Goal: Task Accomplishment & Management: Complete application form

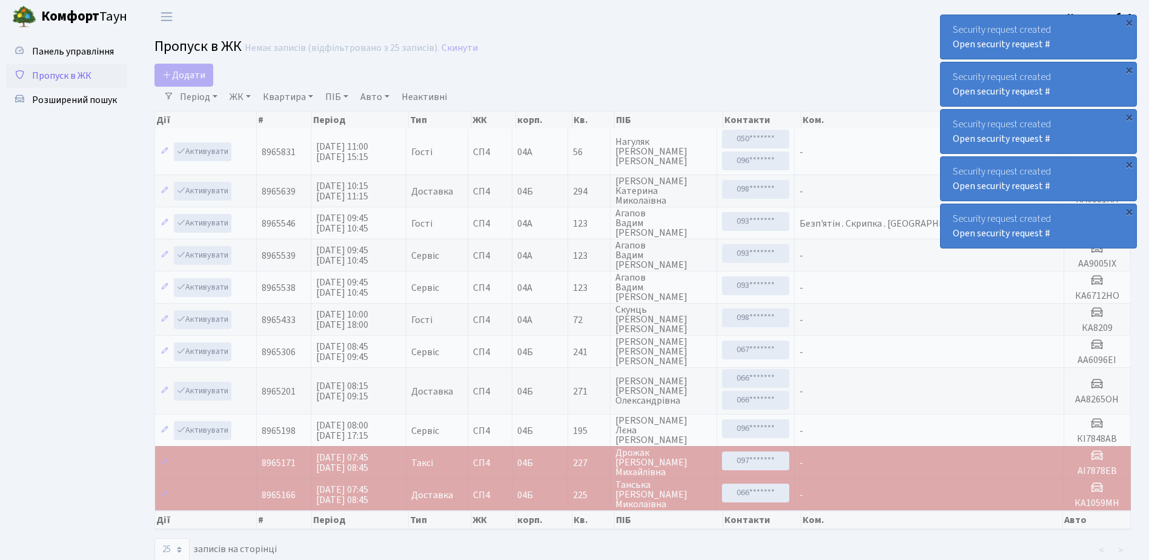
select select "25"
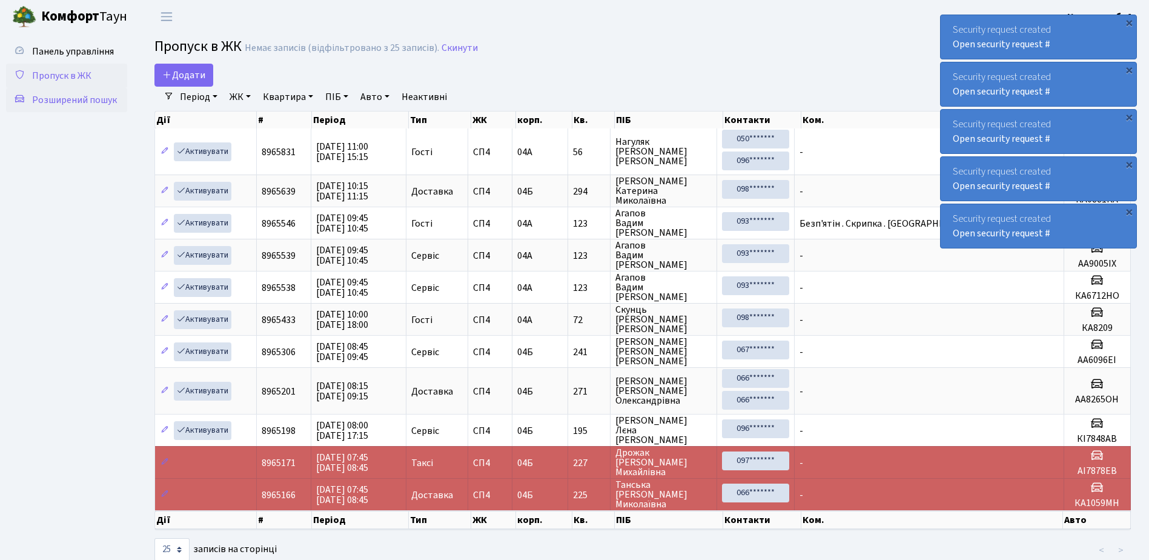
click at [85, 102] on span "Розширений пошук" at bounding box center [74, 99] width 85 height 13
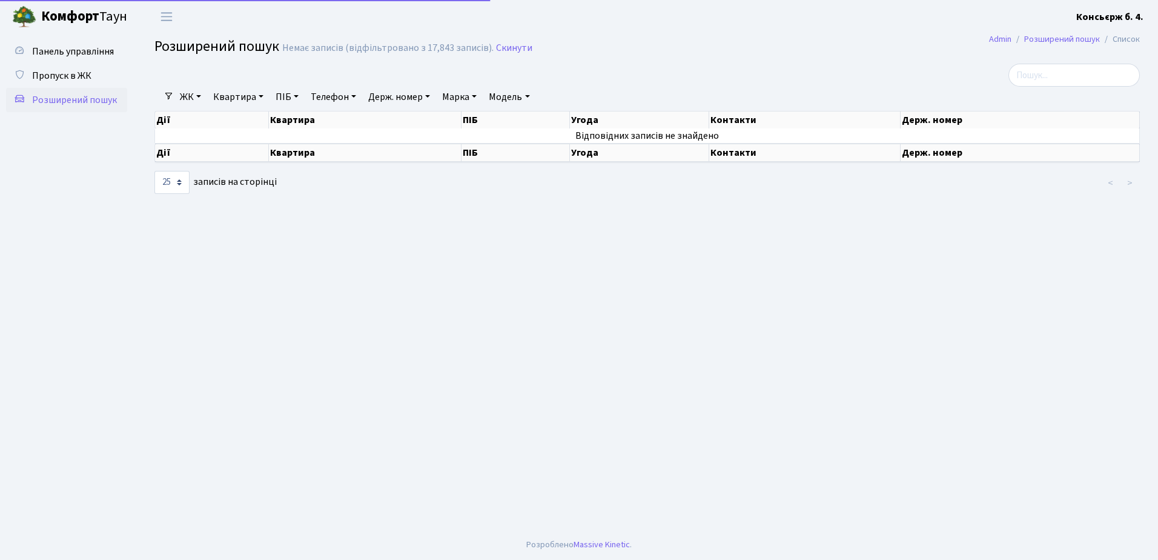
select select "25"
click at [72, 73] on span "Пропуск в ЖК" at bounding box center [61, 75] width 59 height 13
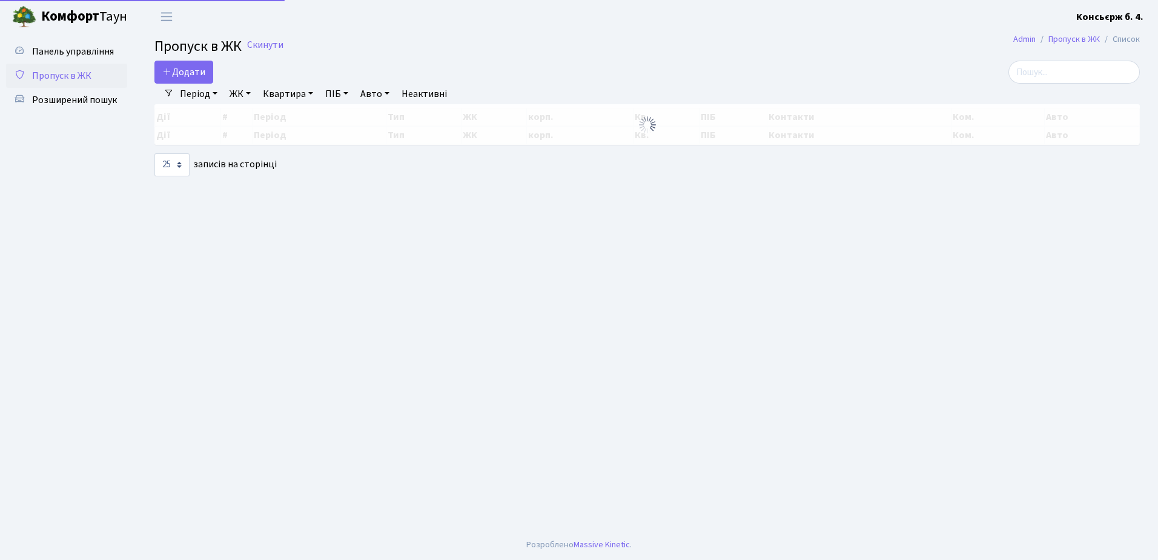
select select "25"
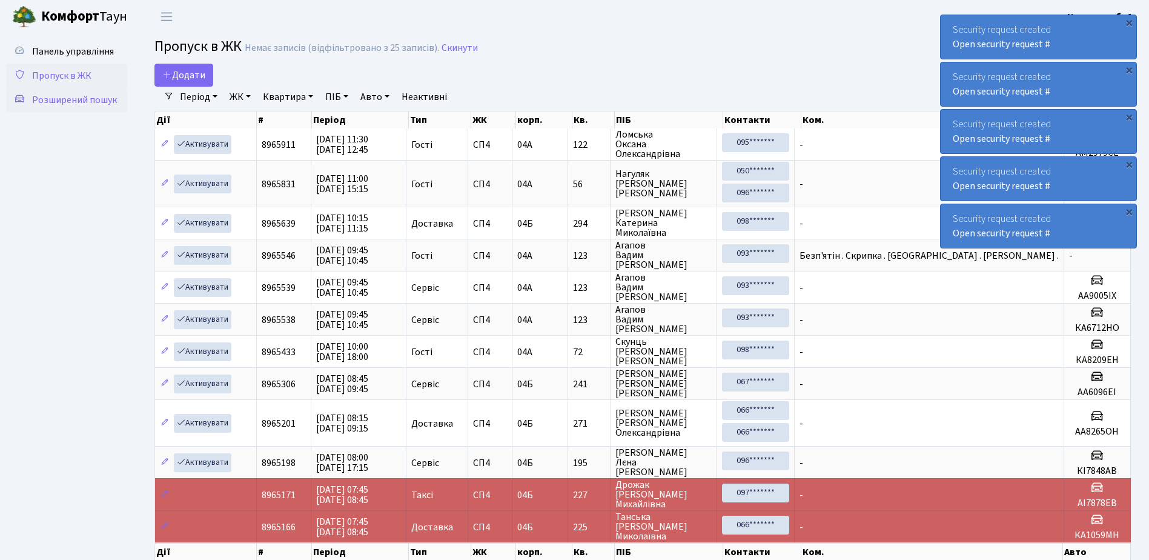
click at [61, 102] on span "Розширений пошук" at bounding box center [74, 99] width 85 height 13
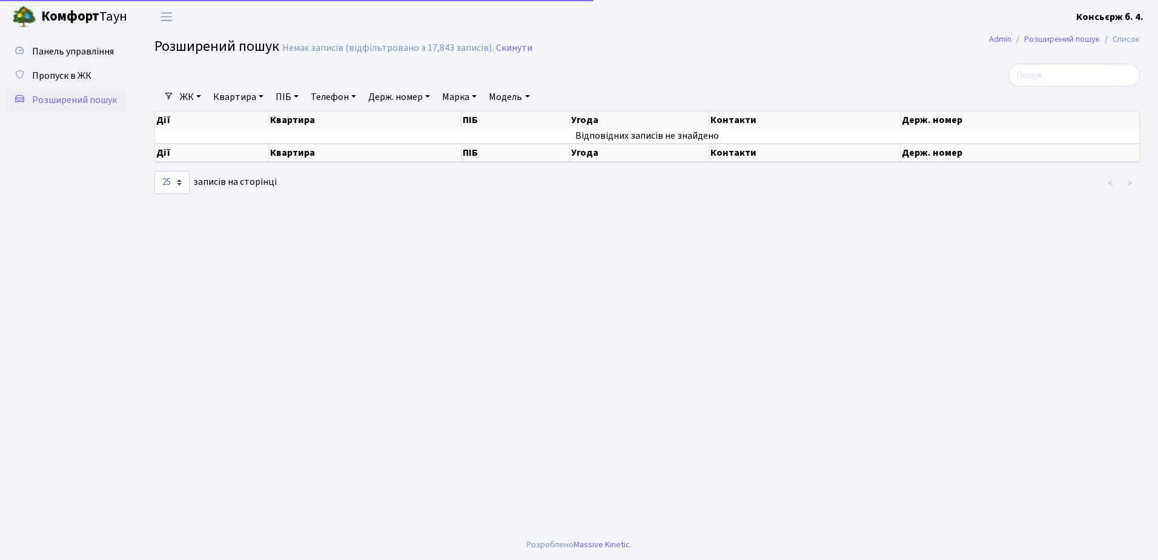
select select "25"
click at [58, 74] on span "Пропуск в ЖК" at bounding box center [61, 75] width 59 height 13
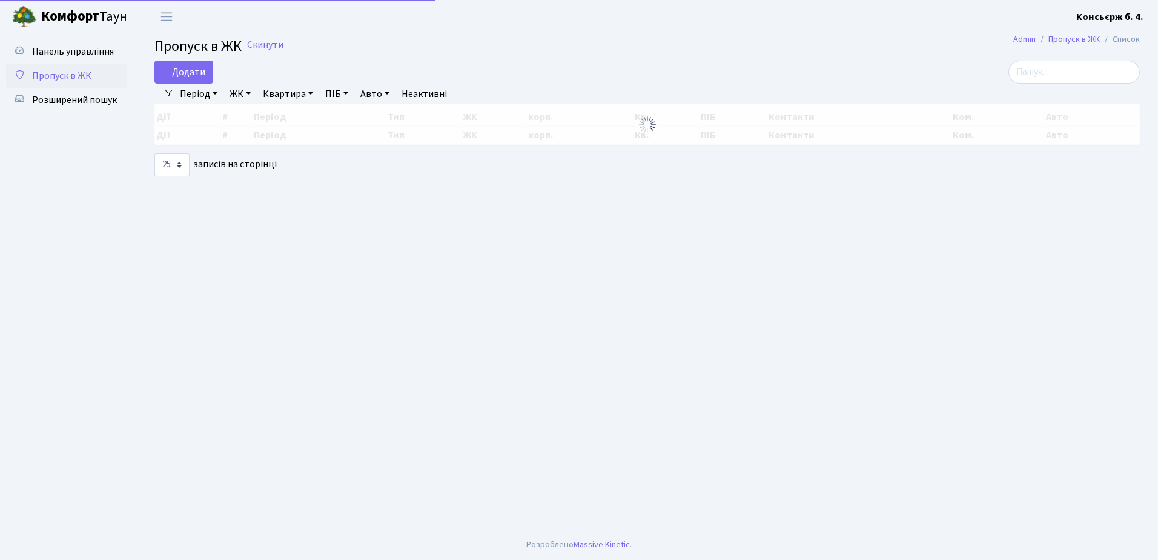
select select "25"
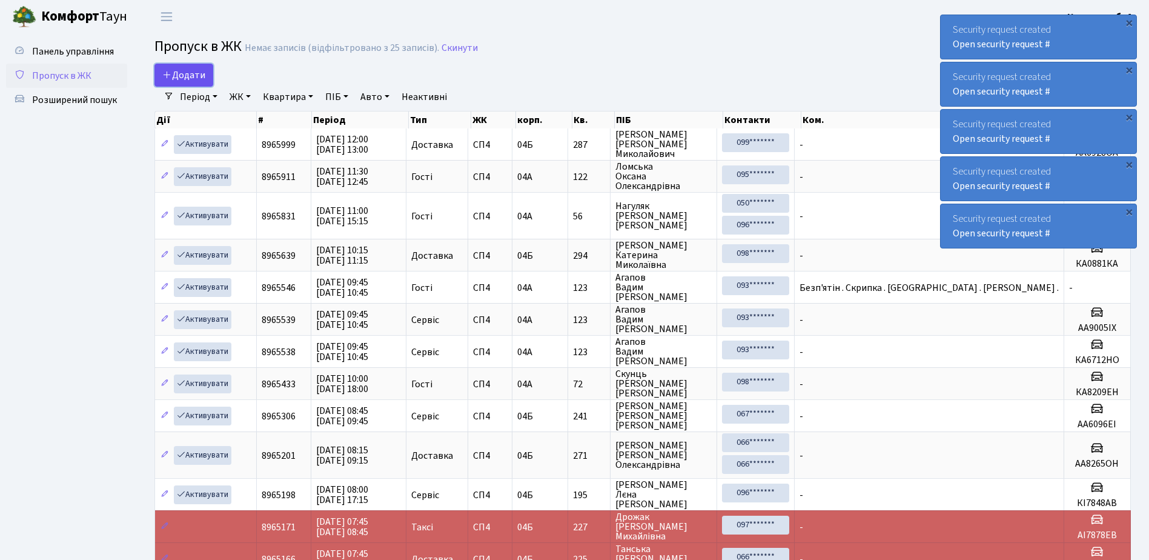
click at [185, 68] on span "Додати" at bounding box center [183, 74] width 43 height 13
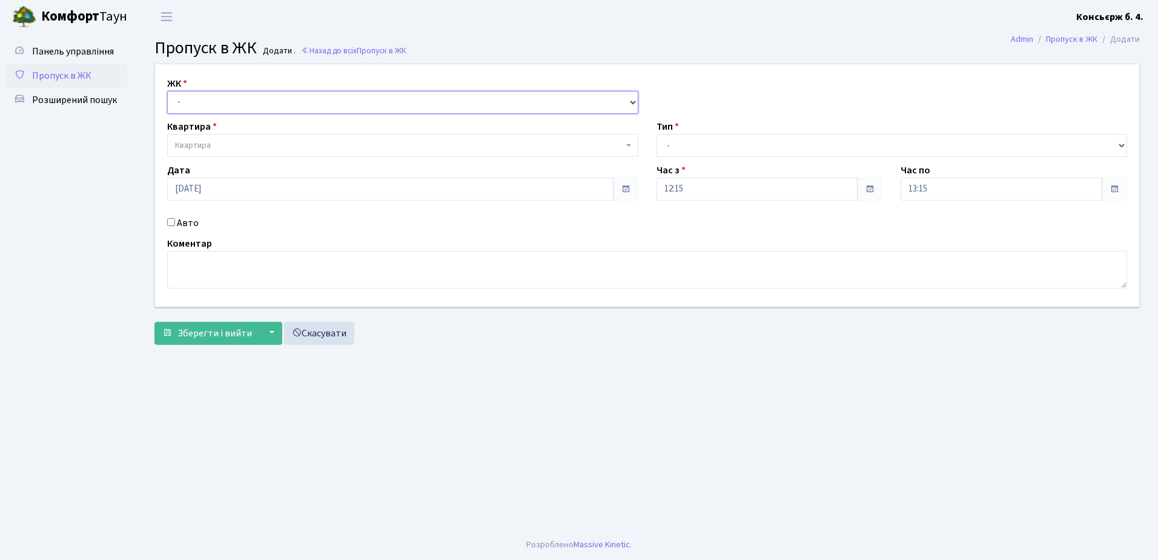
click at [243, 98] on select "- [STREET_ADDRESS]" at bounding box center [402, 102] width 471 height 23
select select "325"
click at [167, 91] on select "- [STREET_ADDRESS]" at bounding box center [402, 102] width 471 height 23
select select
click at [248, 142] on span "Квартира" at bounding box center [399, 145] width 448 height 12
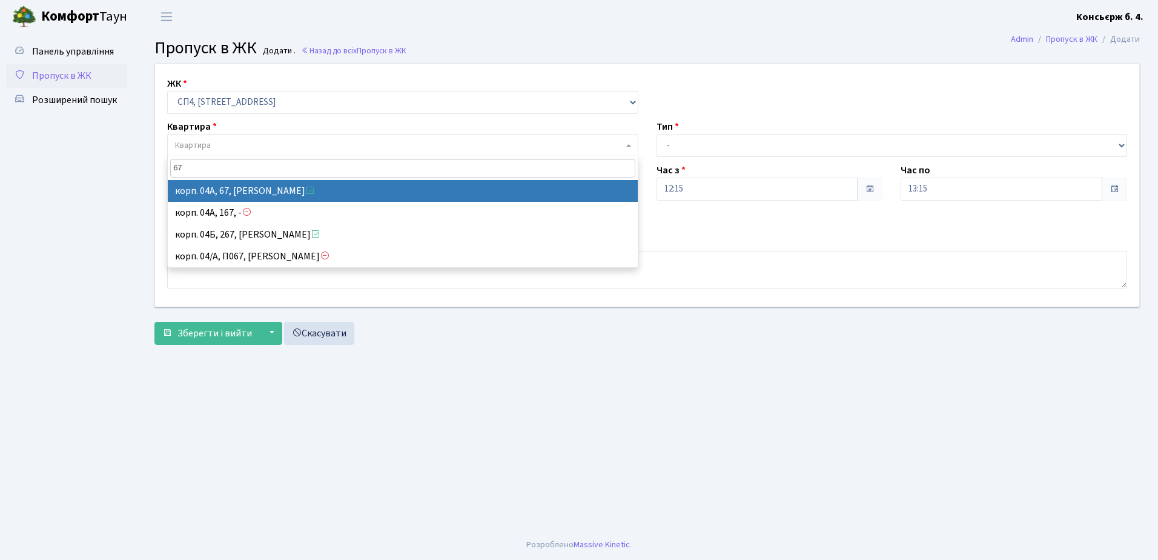
type input "67"
select select "21095"
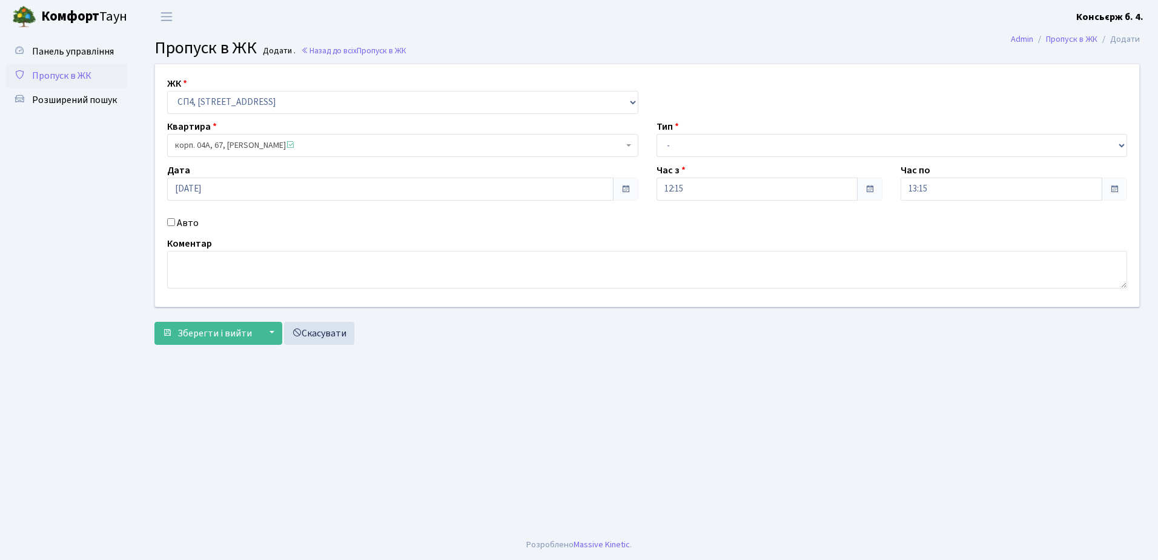
click at [173, 220] on input "Авто" at bounding box center [171, 222] width 8 height 8
checkbox input "true"
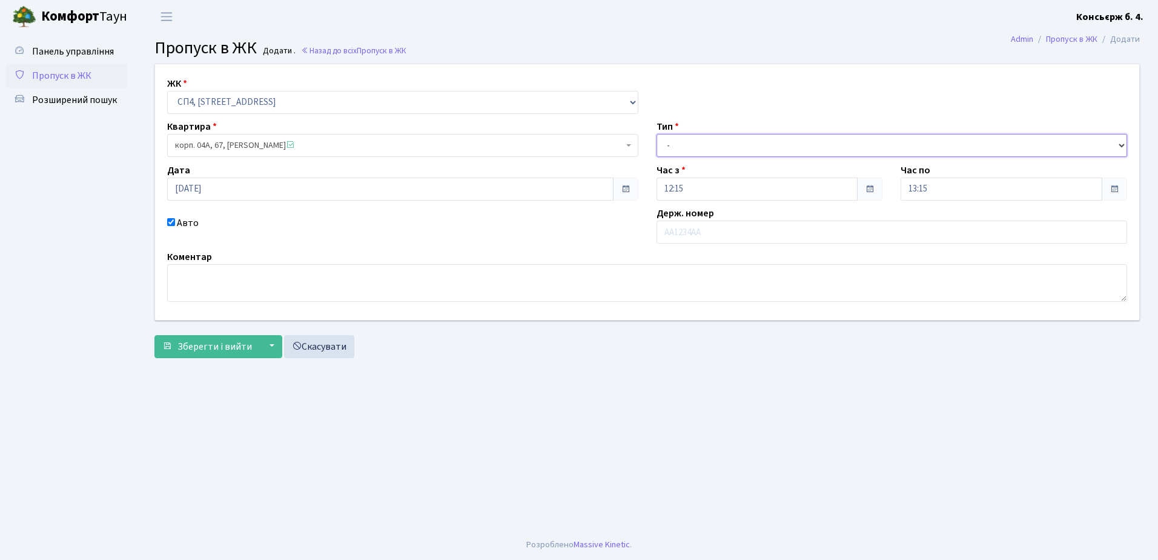
click at [718, 141] on select "- Доставка Таксі Гості Сервіс" at bounding box center [892, 145] width 471 height 23
select select "1"
click at [657, 134] on select "- Доставка Таксі Гості Сервіс" at bounding box center [892, 145] width 471 height 23
click at [716, 230] on input "text" at bounding box center [892, 231] width 471 height 23
type input "а"
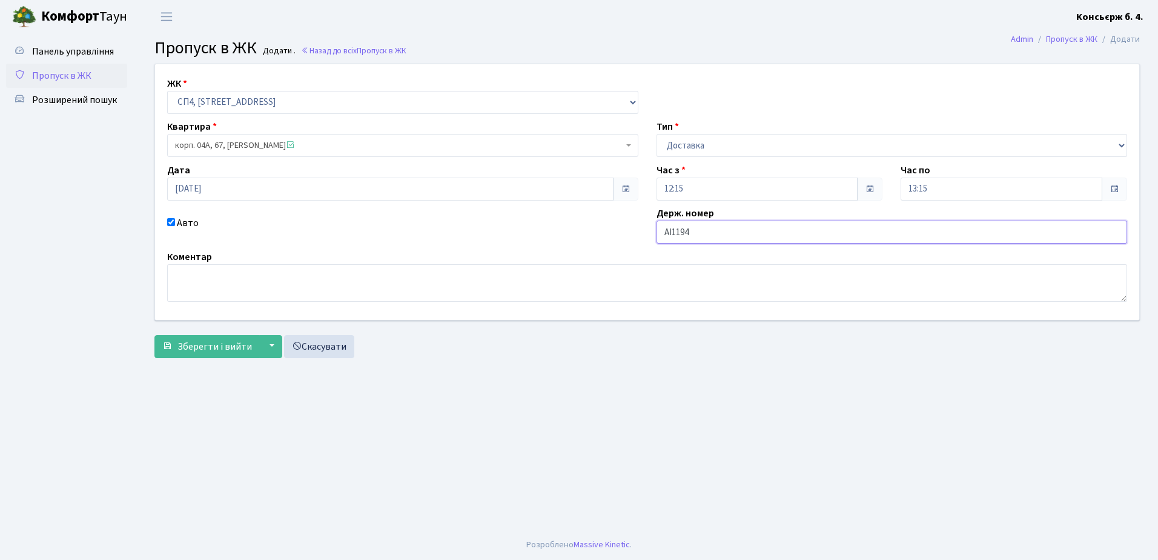
type input "АІ1194НМ"
click at [219, 343] on span "Зберегти і вийти" at bounding box center [214, 346] width 74 height 13
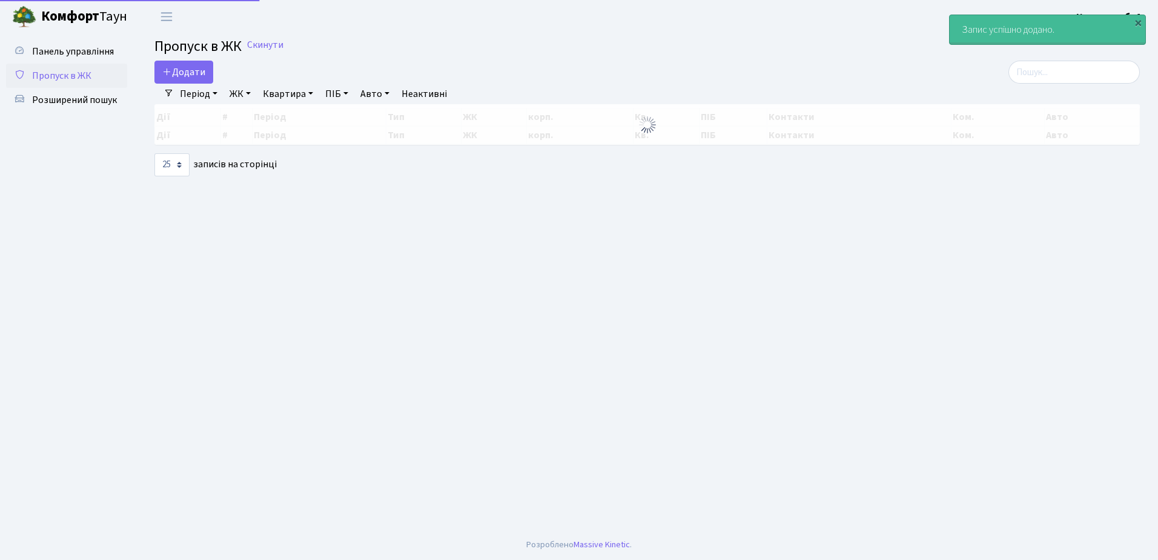
select select "25"
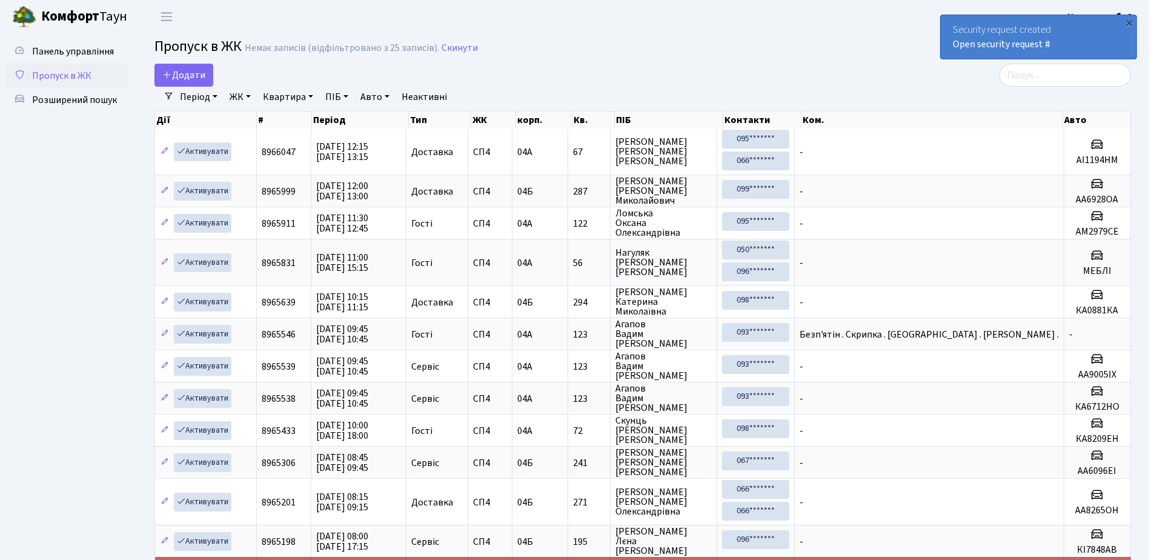
click at [957, 21] on div "Security request created Open security request #" at bounding box center [1039, 37] width 196 height 44
